Goal: Task Accomplishment & Management: Manage account settings

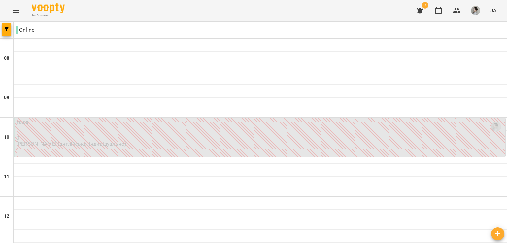
scroll to position [339, 0]
click at [420, 10] on icon "button" at bounding box center [419, 11] width 7 height 6
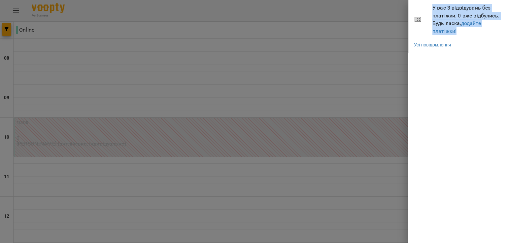
drag, startPoint x: 433, startPoint y: 7, endPoint x: 469, endPoint y: 32, distance: 44.0
click at [469, 32] on span "У вас 3 відвідувань без платіжки. 0 вже відбулись. Будь ласка, додайте платіжки!" at bounding box center [467, 19] width 70 height 31
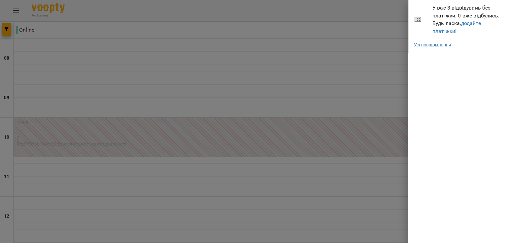
click at [396, 52] on div at bounding box center [253, 121] width 507 height 243
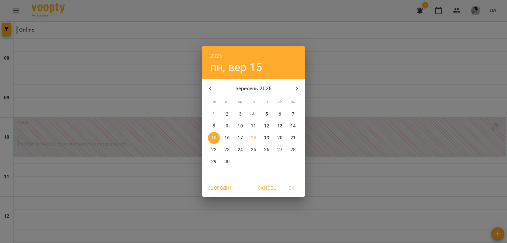
click at [333, 140] on div "2025 пн, вер [DATE] вт ср чт пт сб нд 1 2 3 4 5 6 7 8 9 10 11 12 13 14 15 16 17…" at bounding box center [253, 121] width 507 height 243
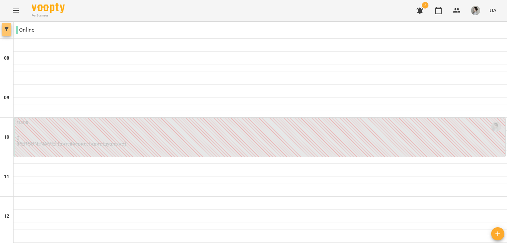
click at [6, 26] on button "button" at bounding box center [6, 29] width 9 height 13
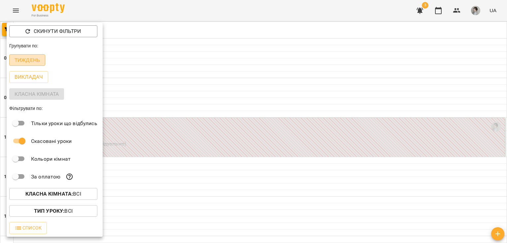
click at [28, 61] on p "Тиждень" at bounding box center [27, 60] width 25 height 8
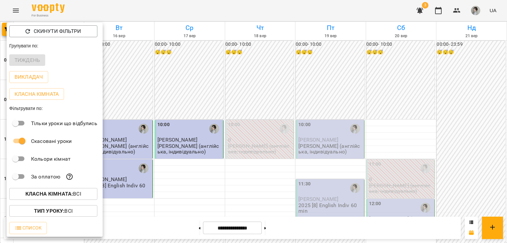
click at [130, 74] on div at bounding box center [253, 121] width 507 height 243
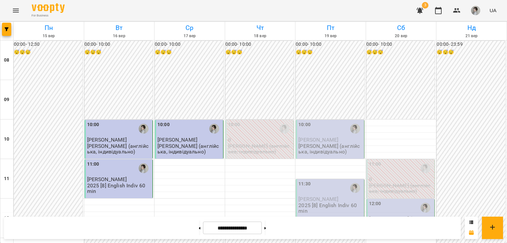
scroll to position [21, 0]
